Goal: Task Accomplishment & Management: Manage account settings

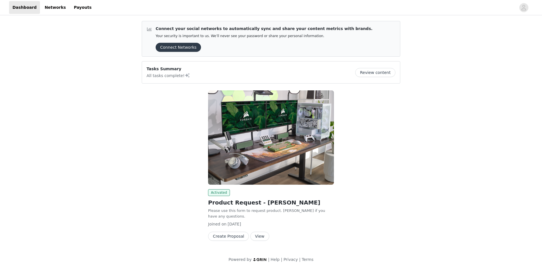
click at [256, 232] on button "View" at bounding box center [259, 236] width 19 height 9
click at [524, 8] on icon "avatar" at bounding box center [523, 7] width 5 height 9
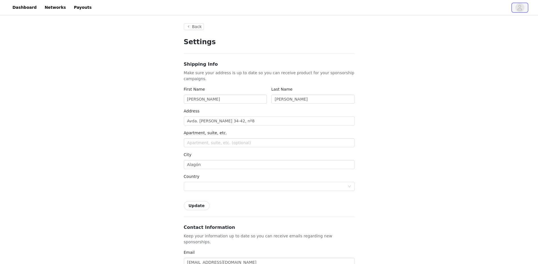
type input "+34 ([GEOGRAPHIC_DATA])"
click at [20, 8] on link "Dashboard" at bounding box center [24, 7] width 31 height 13
